Goal: Register for event/course

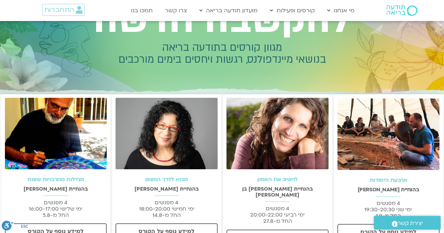
scroll to position [67, 0]
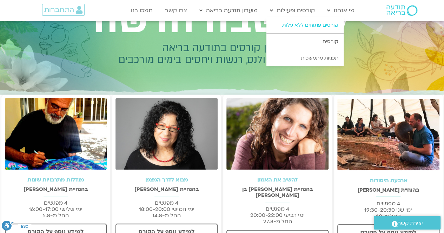
click at [302, 24] on link "קורסים פתוחים ללא עלות" at bounding box center [304, 25] width 77 height 16
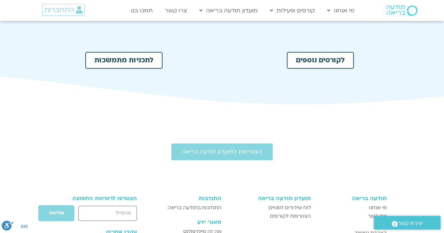
scroll to position [372, 0]
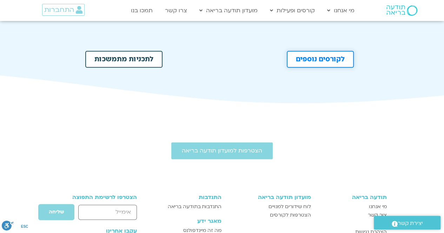
click at [329, 62] on span "לקורסים נוספים" at bounding box center [320, 59] width 49 height 7
